Goal: Task Accomplishment & Management: Complete application form

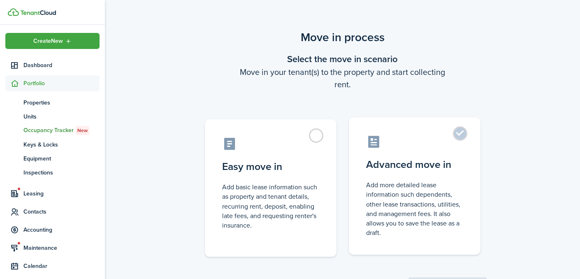
click at [411, 148] on control-radio-card-icon at bounding box center [414, 142] width 97 height 14
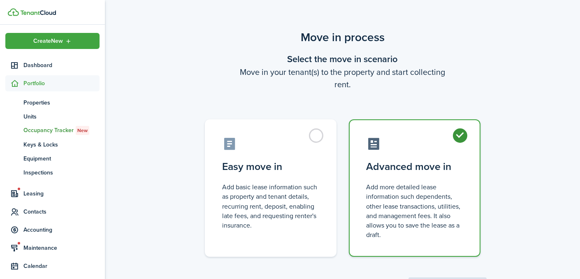
radio input "true"
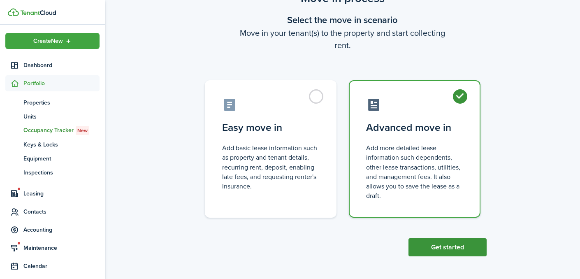
scroll to position [39, 0]
click at [443, 247] on button "Get started" at bounding box center [448, 248] width 78 height 18
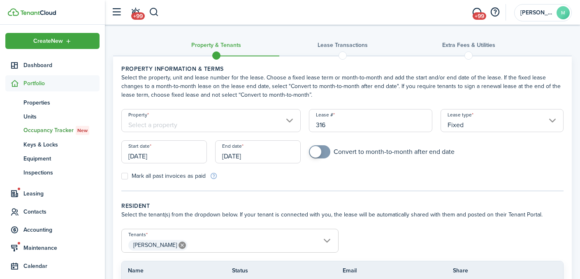
click at [215, 122] on input "Property" at bounding box center [210, 120] width 179 height 23
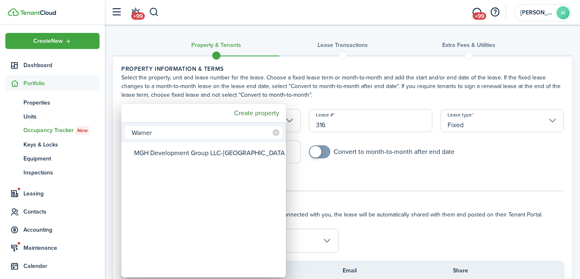
type input "Warner"
drag, startPoint x: 222, startPoint y: 127, endPoint x: 218, endPoint y: 154, distance: 27.4
click at [218, 154] on div "MGH Development Group LLC-[GEOGRAPHIC_DATA]" at bounding box center [207, 153] width 146 height 19
type input "MGH Development Group LLC-[GEOGRAPHIC_DATA]"
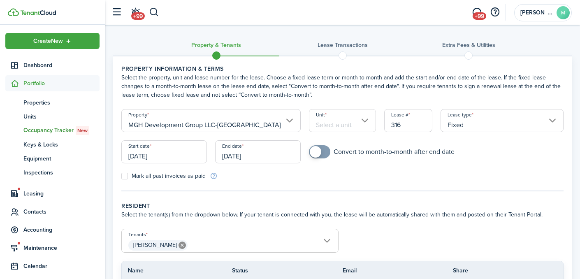
click at [338, 121] on input "Unit" at bounding box center [342, 120] width 67 height 23
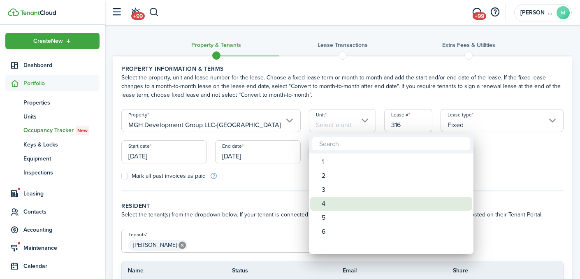
click at [335, 202] on div "4" at bounding box center [395, 204] width 146 height 14
type input "4"
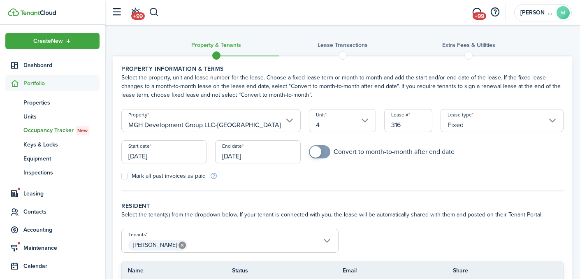
click at [145, 158] on input "[DATE]" at bounding box center [164, 151] width 86 height 23
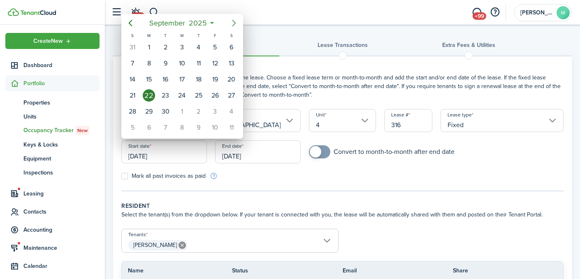
click at [234, 19] on icon "Next page" at bounding box center [234, 23] width 10 height 10
click at [182, 48] on div "1" at bounding box center [182, 47] width 12 height 12
type input "[DATE]"
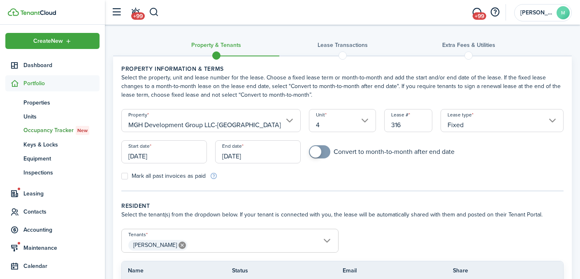
click at [235, 160] on input "[DATE]" at bounding box center [258, 151] width 86 height 23
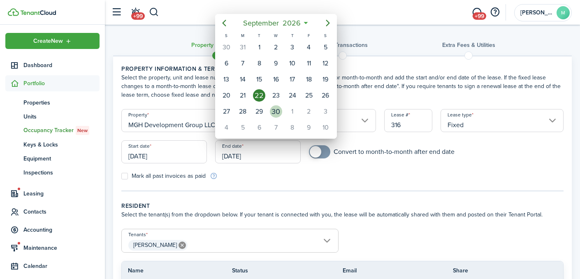
click at [275, 113] on div "30" at bounding box center [276, 111] width 12 height 12
type input "[DATE]"
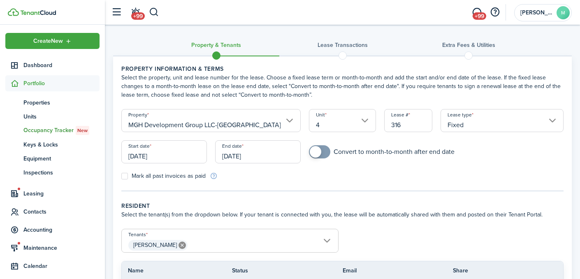
checkbox input "true"
click at [321, 154] on span at bounding box center [320, 151] width 8 height 13
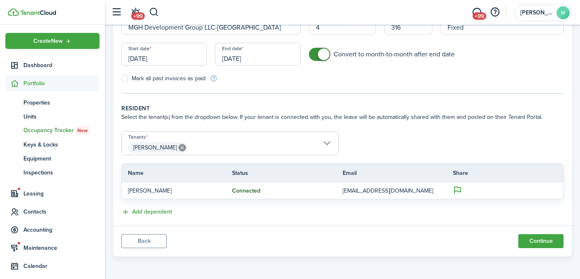
scroll to position [98, 0]
click at [533, 238] on button "Continue" at bounding box center [541, 241] width 45 height 14
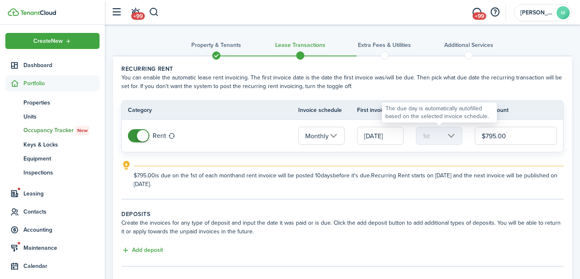
drag, startPoint x: 519, startPoint y: 133, endPoint x: 455, endPoint y: 129, distance: 64.7
click at [455, 129] on tr "Rent Monthly [DATE] 1st $795.00" at bounding box center [343, 136] width 442 height 32
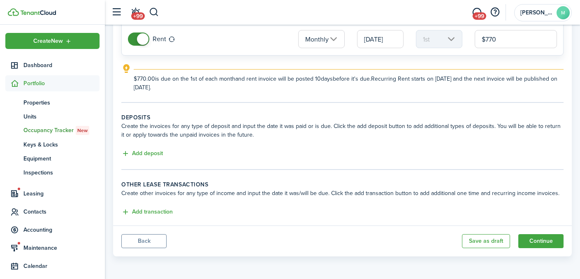
scroll to position [97, 0]
type input "$770.00"
click at [154, 152] on button "Add deposit" at bounding box center [142, 153] width 42 height 9
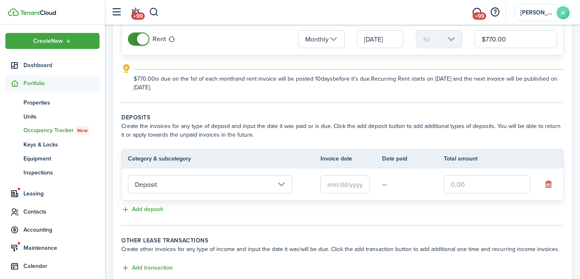
click at [357, 186] on input "text" at bounding box center [345, 184] width 49 height 18
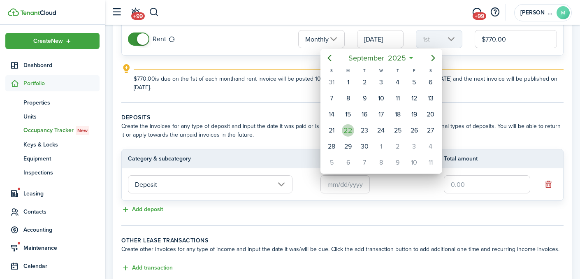
click at [347, 132] on div "22" at bounding box center [348, 130] width 12 height 12
type input "[DATE]"
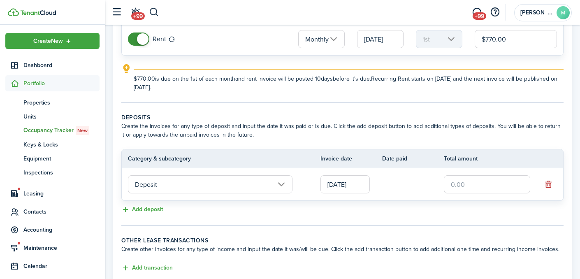
click at [481, 186] on input "text" at bounding box center [487, 184] width 86 height 18
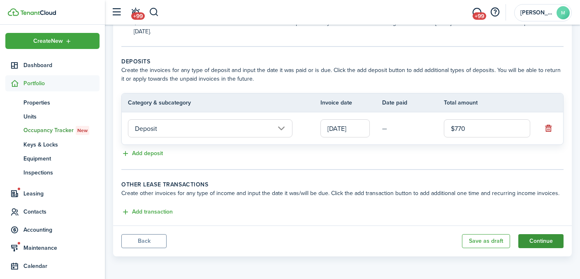
scroll to position [153, 0]
type input "$770.00"
click at [542, 244] on button "Continue" at bounding box center [541, 241] width 45 height 14
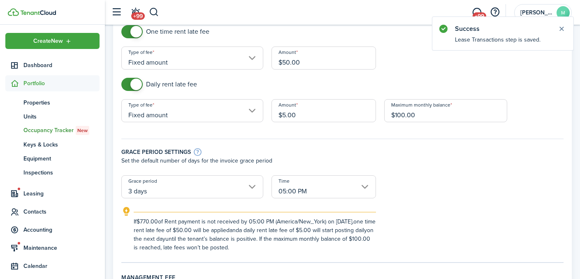
scroll to position [81, 0]
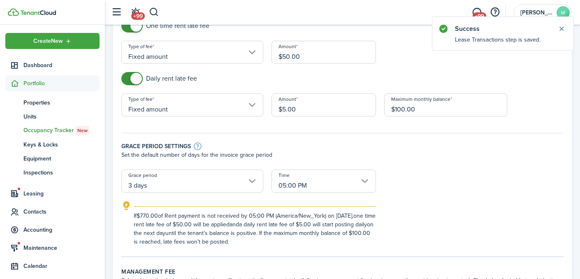
click at [335, 185] on input "05:00 PM" at bounding box center [324, 181] width 105 height 23
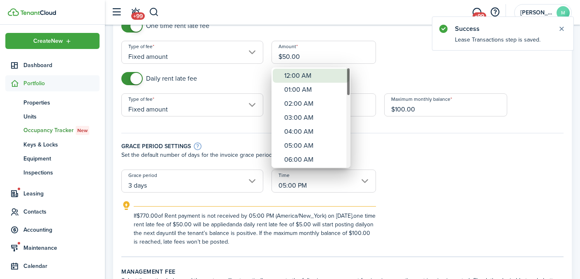
click at [329, 75] on div "12:00 AM" at bounding box center [314, 76] width 60 height 14
type input "12:00 AM"
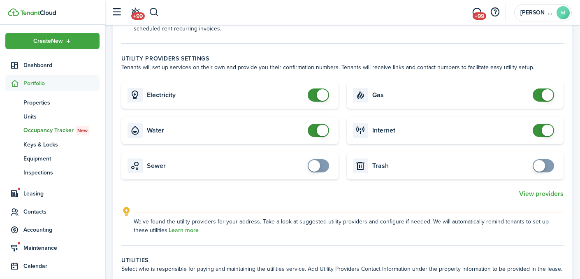
scroll to position [495, 0]
checkbox input "false"
click at [314, 127] on span at bounding box center [318, 129] width 8 height 13
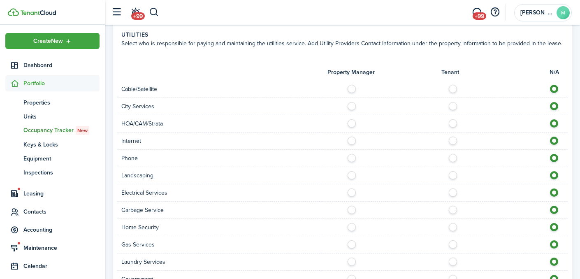
scroll to position [724, 0]
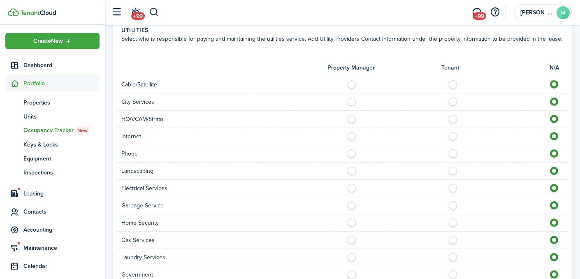
click at [353, 171] on label at bounding box center [354, 169] width 14 height 4
radio input "true"
click at [448, 187] on label at bounding box center [455, 186] width 14 height 4
radio input "true"
click at [349, 205] on label at bounding box center [354, 203] width 14 height 4
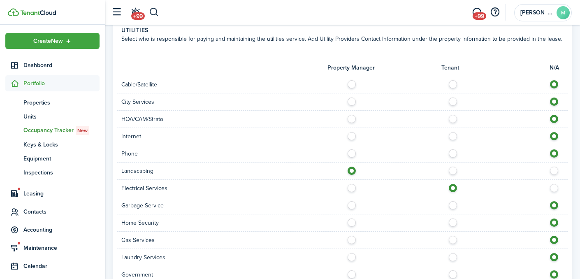
radio input "true"
click at [452, 151] on label at bounding box center [455, 151] width 14 height 4
radio input "true"
click at [453, 136] on label at bounding box center [455, 134] width 14 height 4
radio input "true"
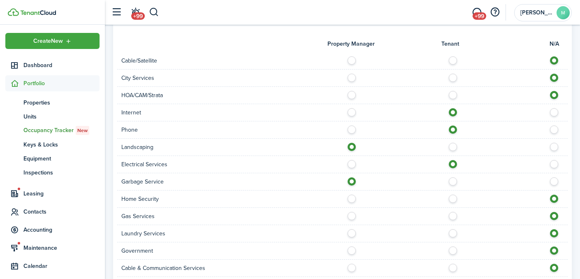
scroll to position [754, 0]
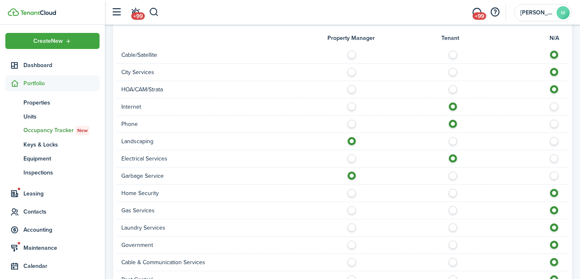
click at [454, 210] on label at bounding box center [455, 208] width 14 height 4
radio input "true"
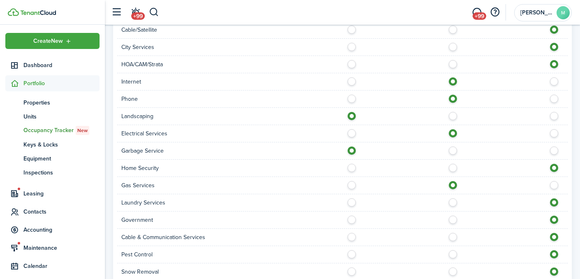
click at [454, 233] on label at bounding box center [455, 235] width 14 height 4
radio input "true"
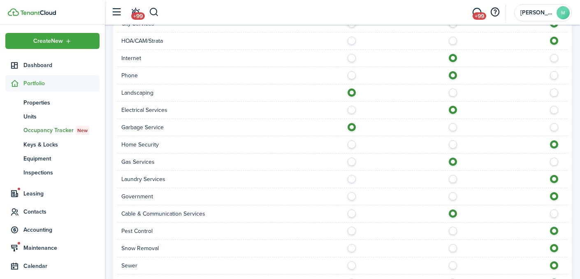
scroll to position [804, 0]
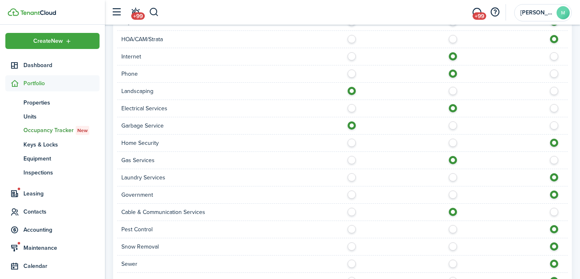
click at [451, 229] on label at bounding box center [455, 227] width 14 height 4
radio input "true"
click at [350, 247] on label at bounding box center [354, 244] width 14 height 4
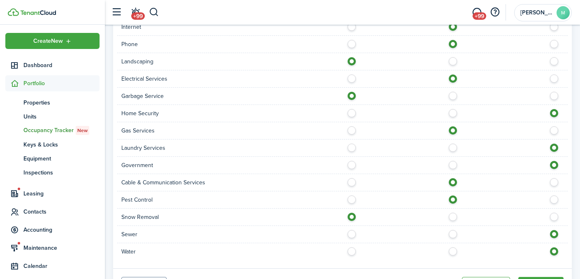
scroll to position [849, 0]
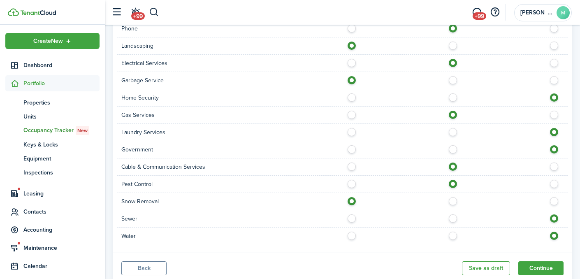
click at [454, 201] on label at bounding box center [455, 199] width 14 height 4
radio input "false"
radio input "true"
click at [350, 219] on label at bounding box center [354, 216] width 14 height 4
radio input "true"
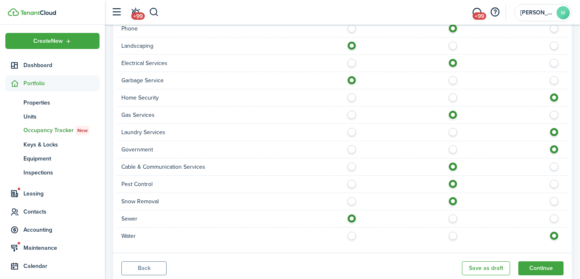
click at [350, 236] on label at bounding box center [354, 234] width 14 height 4
radio input "true"
click at [550, 270] on button "Continue" at bounding box center [541, 268] width 45 height 14
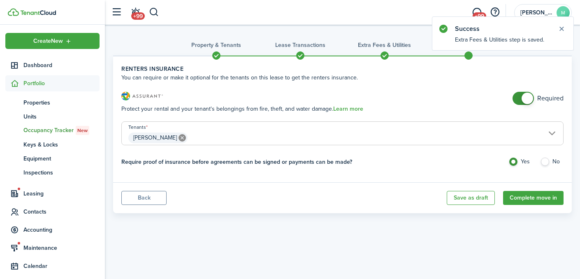
checkbox input "false"
click at [519, 98] on span at bounding box center [523, 98] width 8 height 13
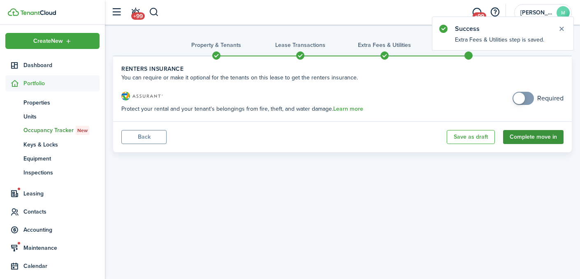
click at [527, 137] on button "Complete move in" at bounding box center [533, 137] width 61 height 14
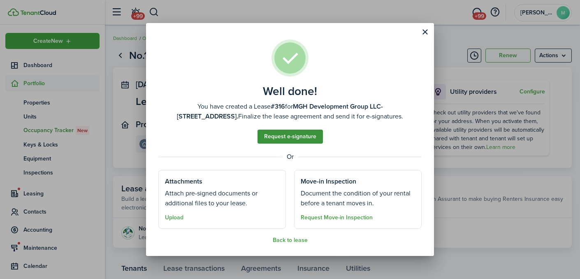
click at [305, 138] on link "Request e-signature" at bounding box center [290, 137] width 65 height 14
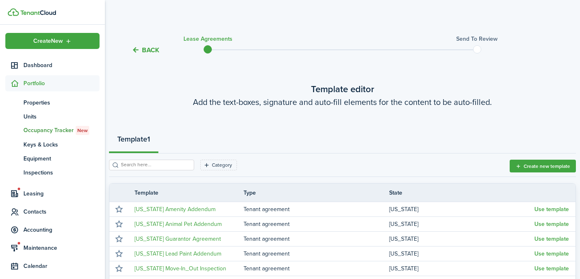
click at [163, 165] on input "search" at bounding box center [155, 165] width 72 height 8
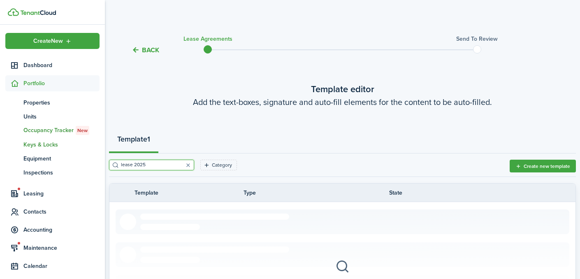
drag, startPoint x: 163, startPoint y: 165, endPoint x: 48, endPoint y: 151, distance: 116.1
click at [48, 151] on landlord-dashboard "Create New Dashboard Portfolio pt Properties un Units oc Occupancy Tracker New …" at bounding box center [290, 139] width 580 height 279
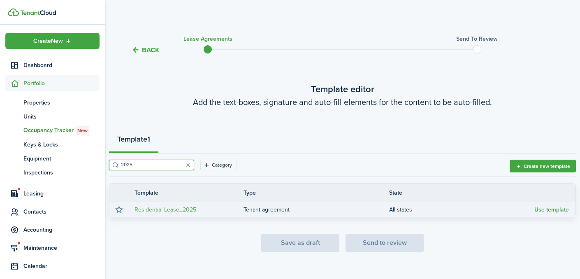
type input "2025"
click at [558, 210] on button "Use template" at bounding box center [552, 210] width 35 height 7
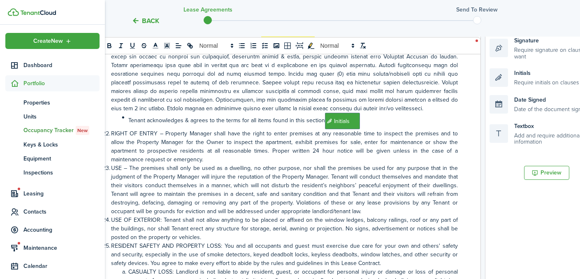
scroll to position [1164, 0]
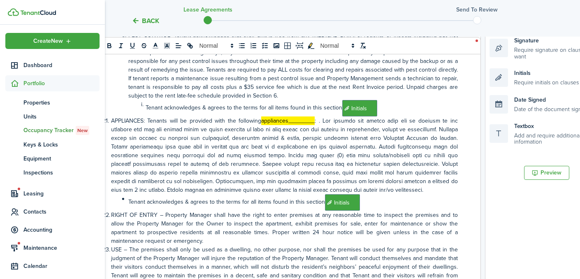
click at [277, 122] on mark "appliances________" at bounding box center [288, 120] width 54 height 9
click at [303, 123] on mark "appliances________" at bounding box center [288, 120] width 54 height 9
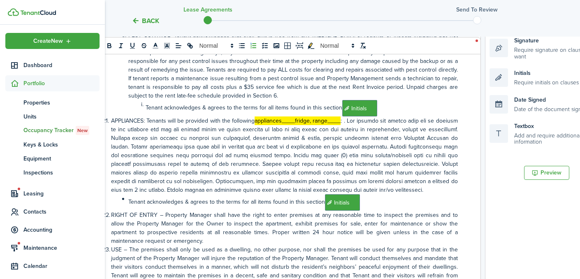
click at [412, 193] on li "APPLIANCES: Tenants will be provided with the following appliances____fridge, r…" at bounding box center [280, 155] width 356 height 78
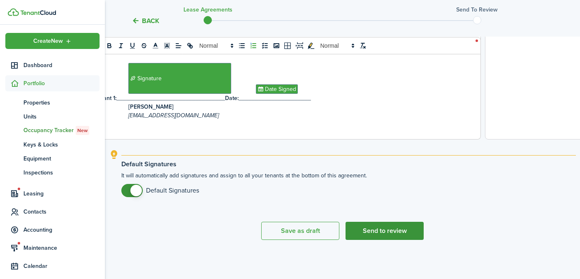
scroll to position [361, 0]
click at [382, 230] on button "Send to review" at bounding box center [385, 231] width 78 height 18
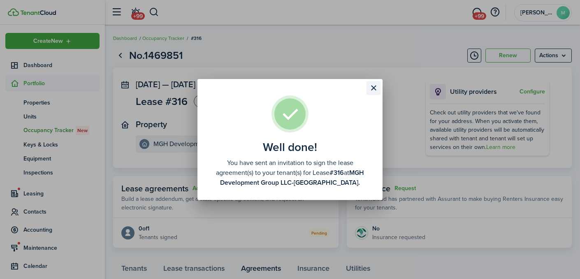
click at [372, 89] on button "Close modal" at bounding box center [374, 88] width 14 height 14
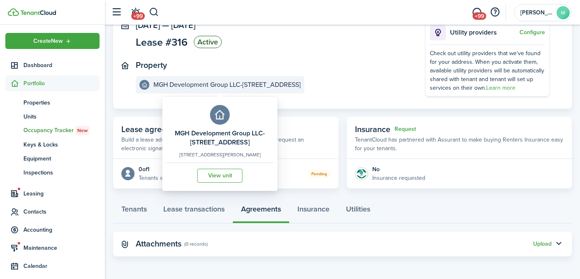
scroll to position [59, 0]
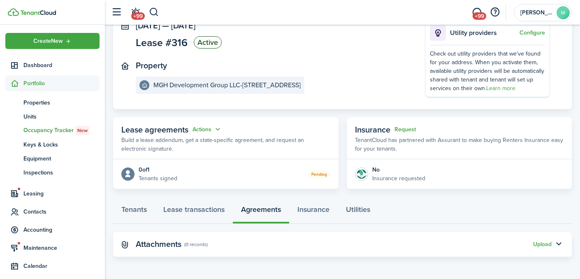
click at [38, 86] on span "Portfolio" at bounding box center [61, 83] width 76 height 9
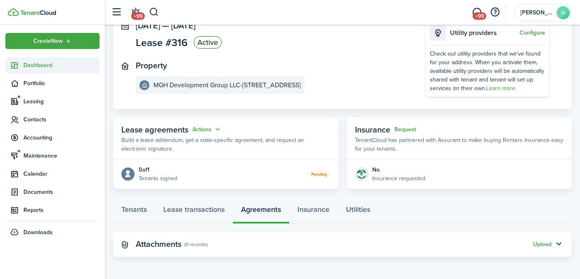
click at [37, 68] on span "Dashboard" at bounding box center [61, 65] width 76 height 9
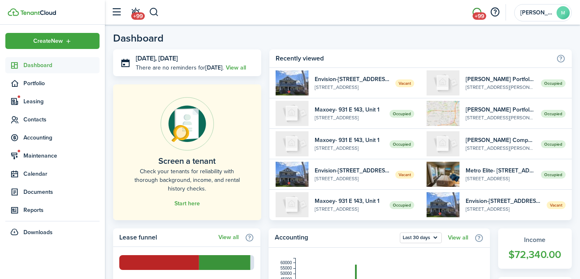
click at [475, 16] on span "+99" at bounding box center [480, 15] width 14 height 7
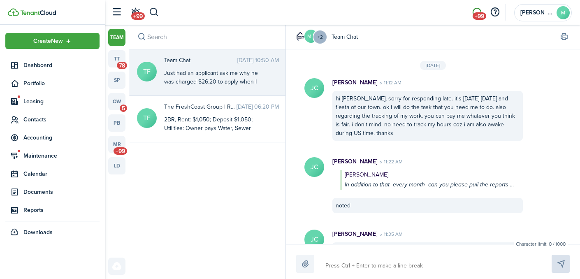
scroll to position [1167, 0]
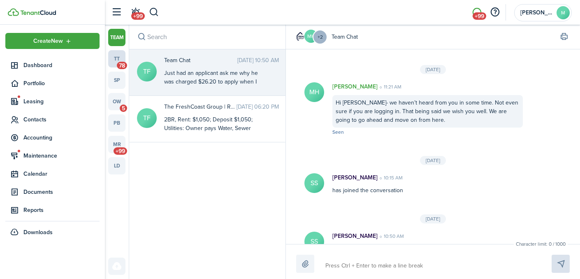
click at [118, 61] on link "tt 78" at bounding box center [116, 58] width 17 height 17
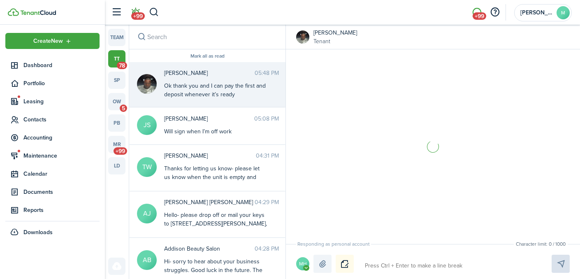
scroll to position [384, 0]
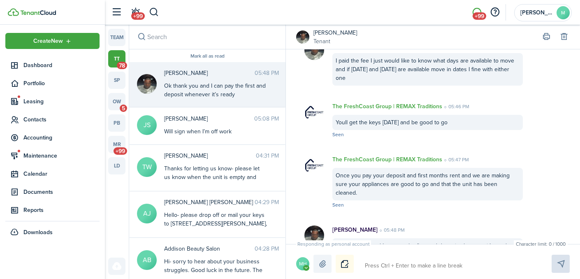
click at [118, 54] on link "tt 78" at bounding box center [116, 58] width 17 height 17
